Goal: Task Accomplishment & Management: Use online tool/utility

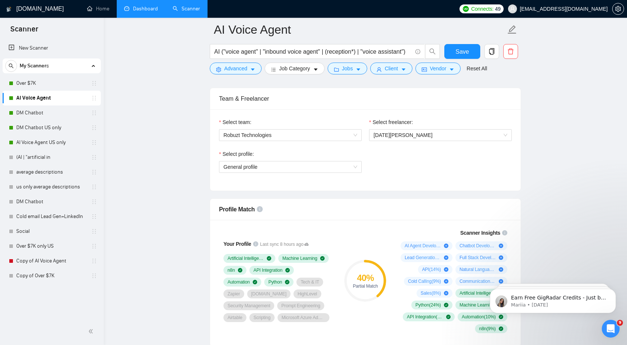
drag, startPoint x: 0, startPoint y: 0, endPoint x: 140, endPoint y: 8, distance: 140.3
click at [140, 8] on link "Dashboard" at bounding box center [141, 9] width 34 height 6
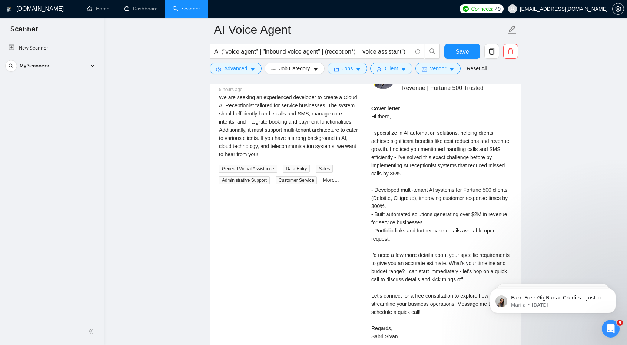
scroll to position [1491, 0]
drag, startPoint x: 546, startPoint y: 213, endPoint x: 544, endPoint y: 246, distance: 33.5
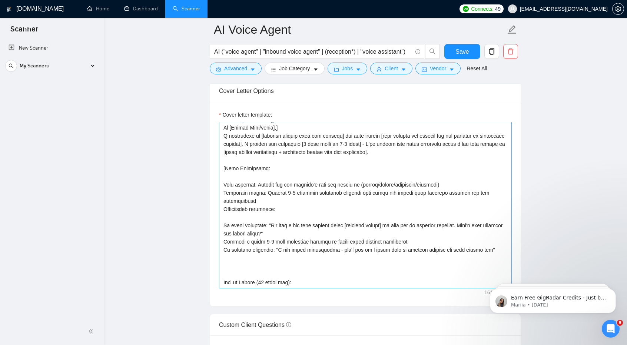
scroll to position [0, 0]
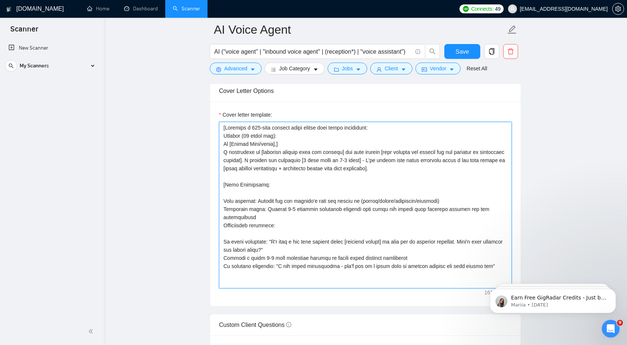
click at [225, 149] on textarea "Cover letter template:" at bounding box center [365, 205] width 293 height 167
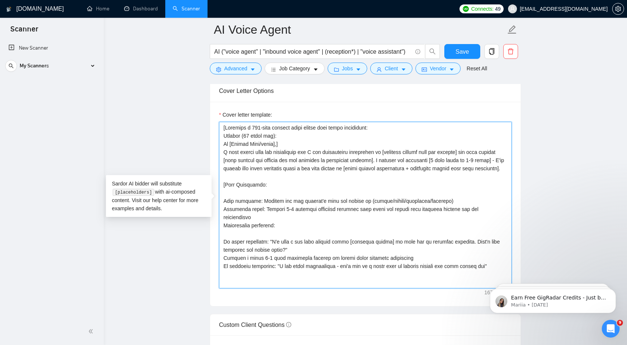
click at [336, 148] on textarea "Cover letter template:" at bounding box center [365, 205] width 293 height 167
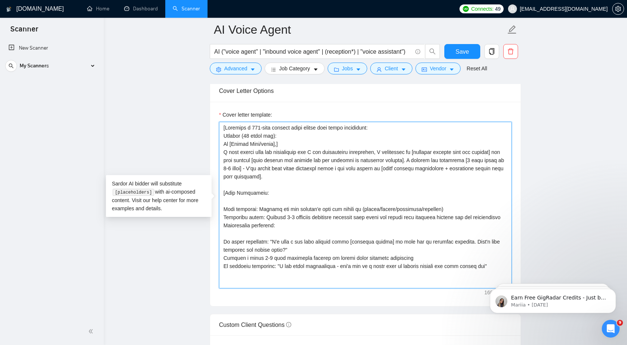
click at [388, 159] on textarea "Cover letter template:" at bounding box center [365, 205] width 293 height 167
click at [325, 148] on textarea "Cover letter template:" at bounding box center [365, 205] width 293 height 167
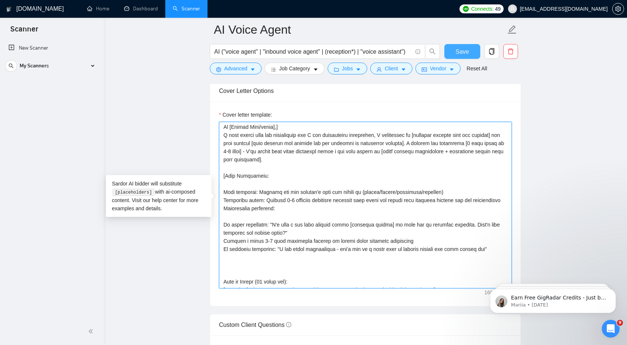
type textarea "[Generate a 250-word maximum cover letter with these components: Opening (50 wo…"
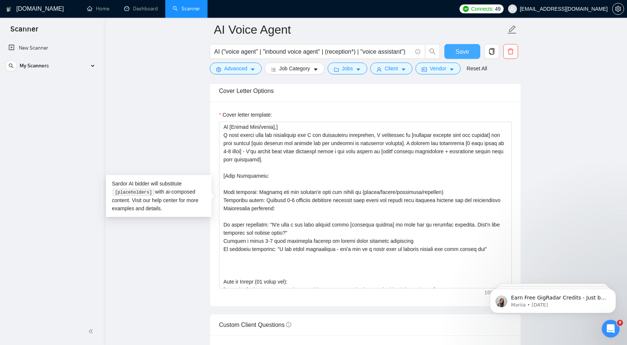
click at [454, 53] on button "Save" at bounding box center [462, 51] width 36 height 15
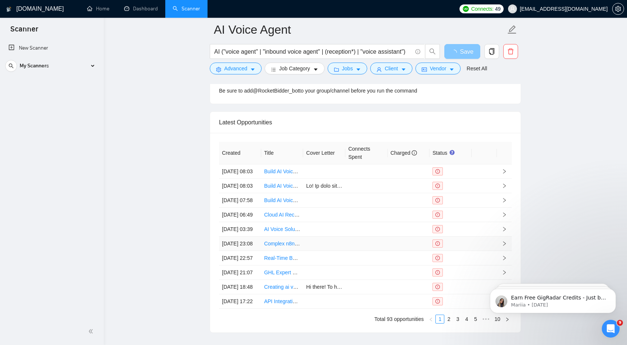
scroll to position [2245, 0]
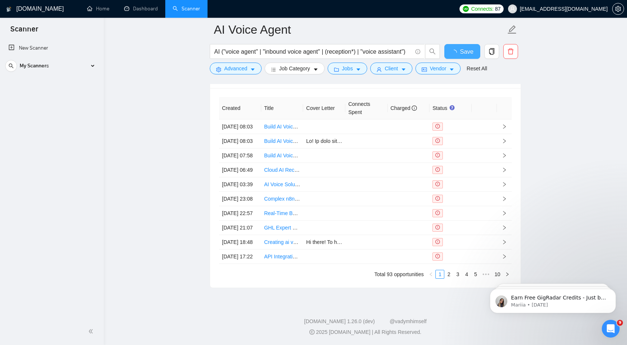
checkbox input "true"
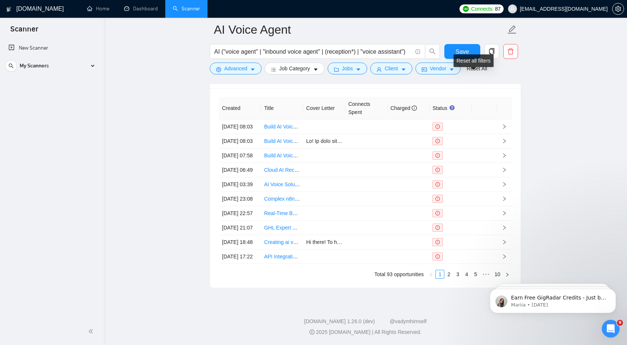
click at [463, 54] on div "Reset all filters" at bounding box center [474, 60] width 40 height 13
click at [450, 50] on button "Save" at bounding box center [462, 51] width 36 height 15
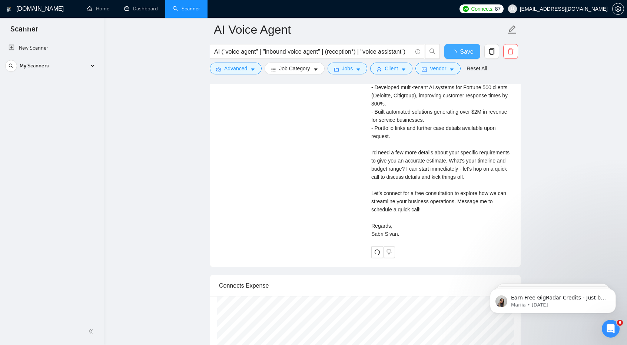
checkbox input "true"
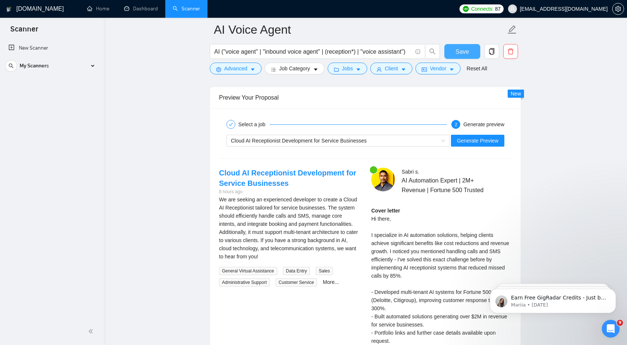
scroll to position [1387, 0]
click at [484, 137] on span "Generate Preview" at bounding box center [478, 141] width 42 height 8
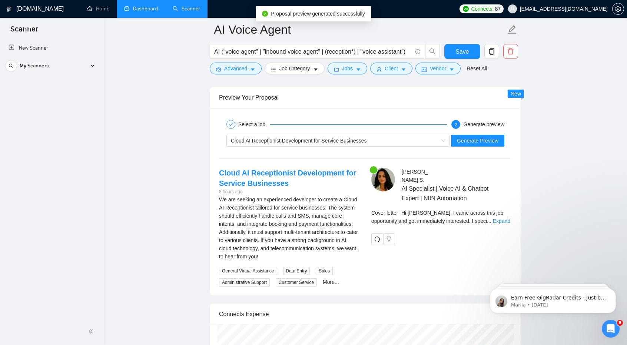
click at [134, 11] on link "Dashboard" at bounding box center [141, 9] width 34 height 6
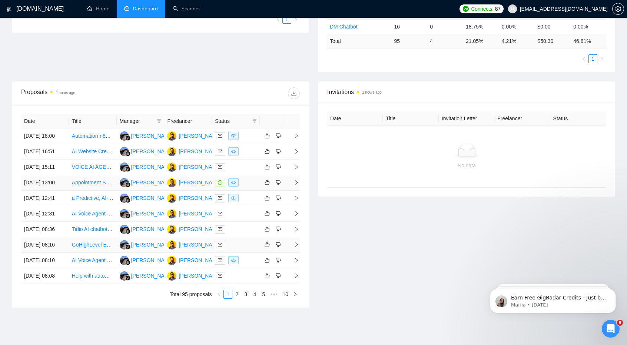
scroll to position [213, 0]
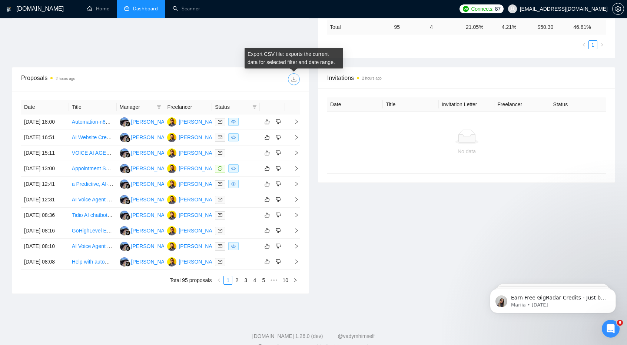
click at [298, 76] on span "download" at bounding box center [293, 79] width 11 height 6
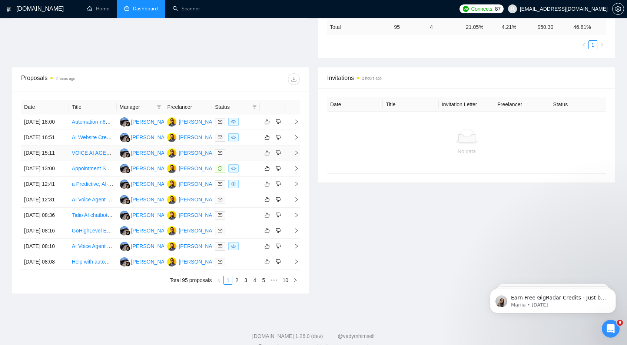
click at [233, 158] on div at bounding box center [236, 153] width 42 height 9
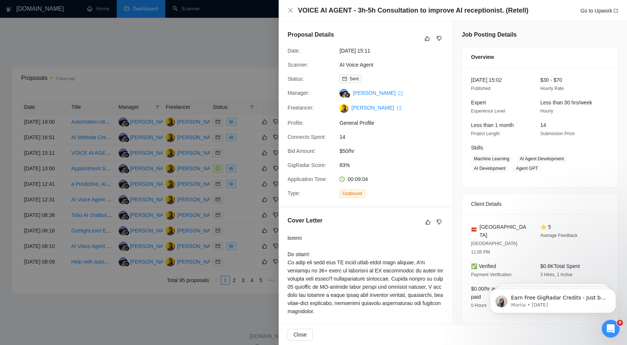
click at [291, 7] on div "VOICE AI AGENT - 3h-5h Consultation to improve AI receptionist. (Retell) Go to …" at bounding box center [453, 10] width 331 height 9
click at [290, 12] on icon "close" at bounding box center [291, 10] width 6 height 6
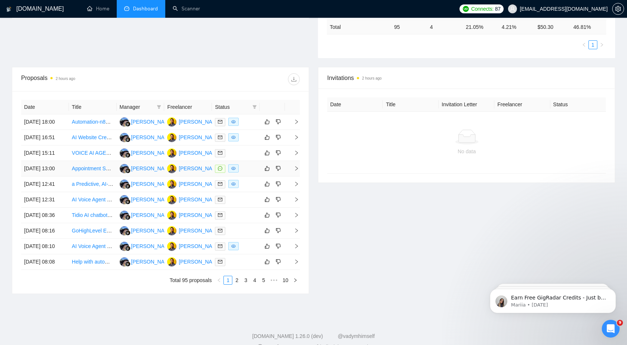
click at [248, 173] on div at bounding box center [236, 169] width 42 height 9
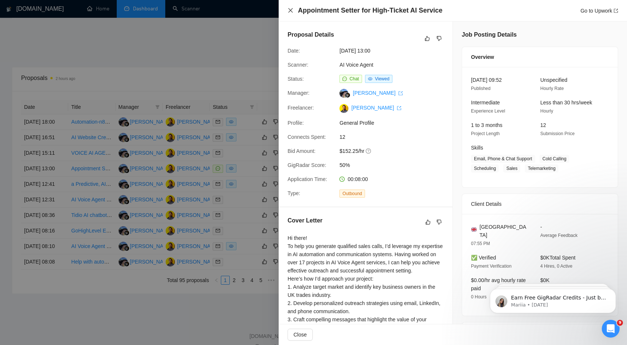
click at [289, 9] on icon "close" at bounding box center [290, 10] width 4 height 4
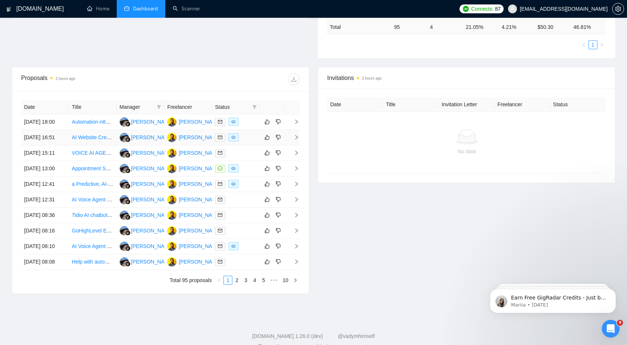
click at [246, 142] on div at bounding box center [236, 137] width 42 height 9
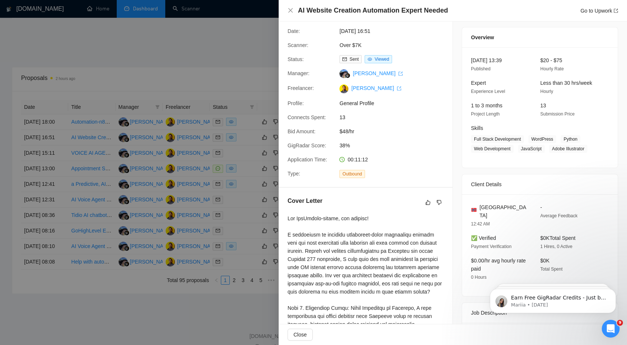
scroll to position [20, 0]
click at [292, 11] on icon "close" at bounding box center [291, 10] width 6 height 6
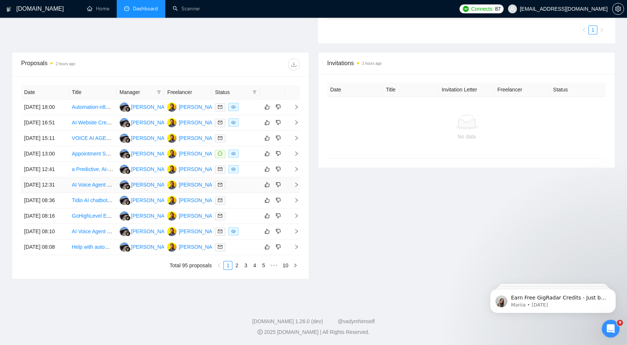
scroll to position [268, 0]
click at [244, 236] on div at bounding box center [236, 232] width 42 height 9
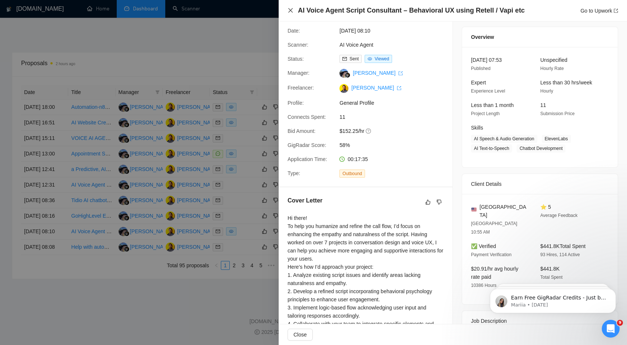
click at [291, 13] on icon "close" at bounding box center [291, 10] width 6 height 6
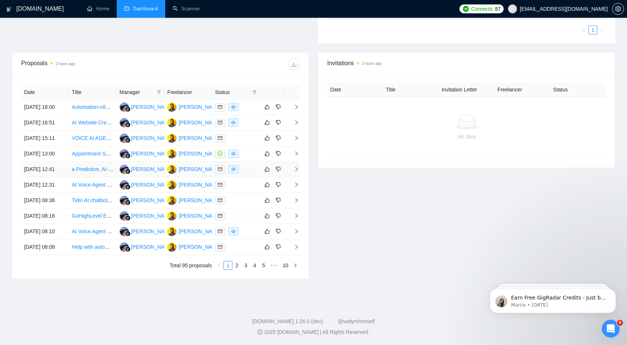
scroll to position [248, 0]
click at [238, 135] on div at bounding box center [236, 138] width 42 height 9
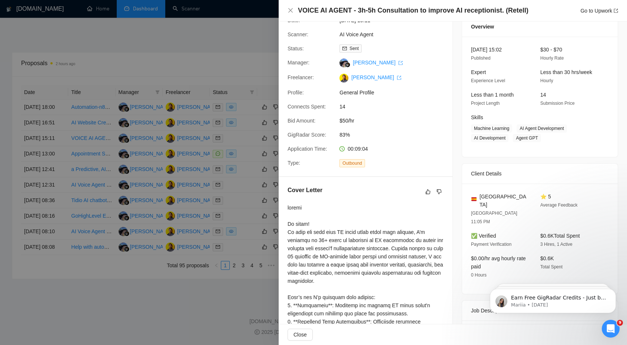
scroll to position [0, 0]
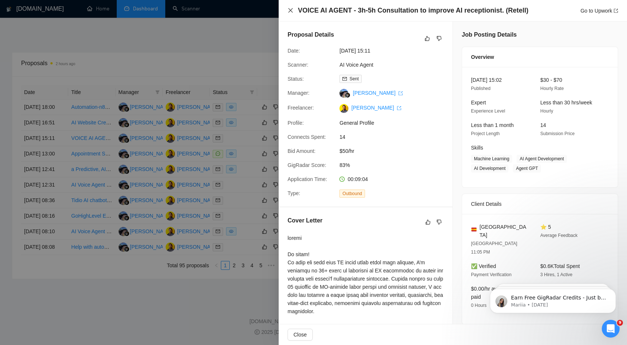
click at [291, 12] on icon "close" at bounding box center [291, 10] width 6 height 6
